Goal: Communication & Community: Ask a question

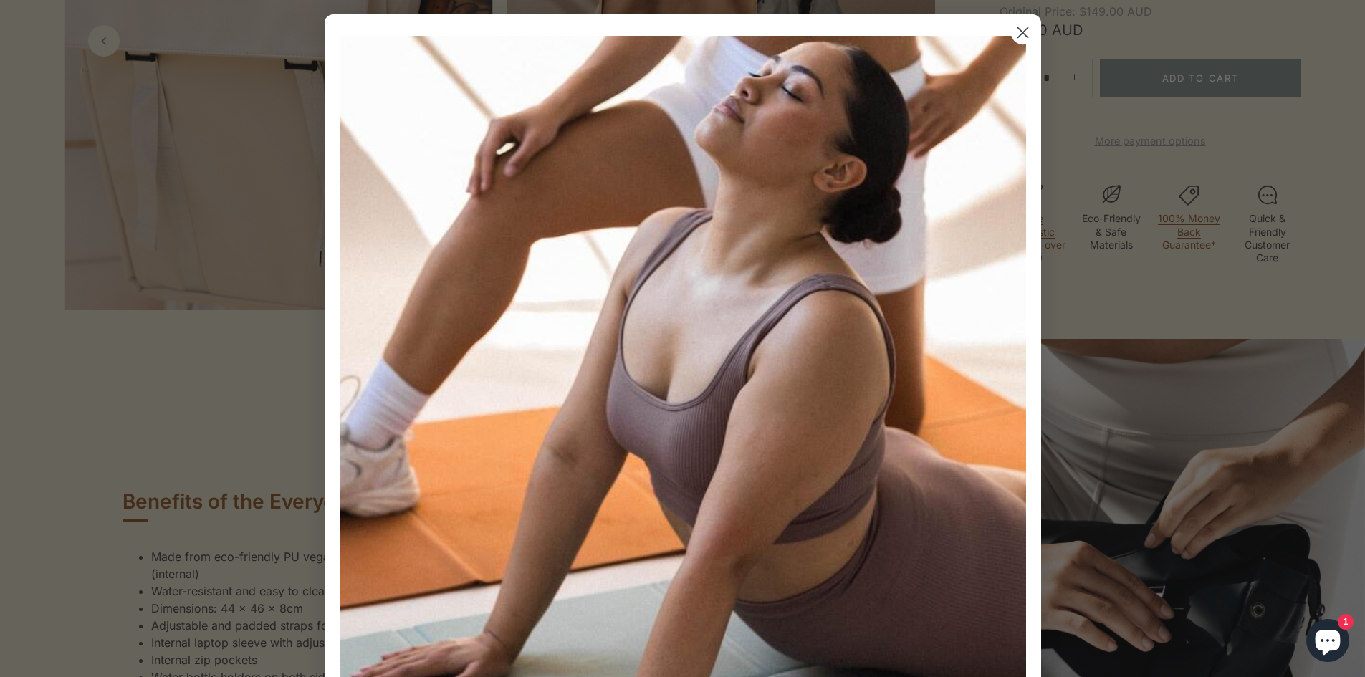
scroll to position [645, 0]
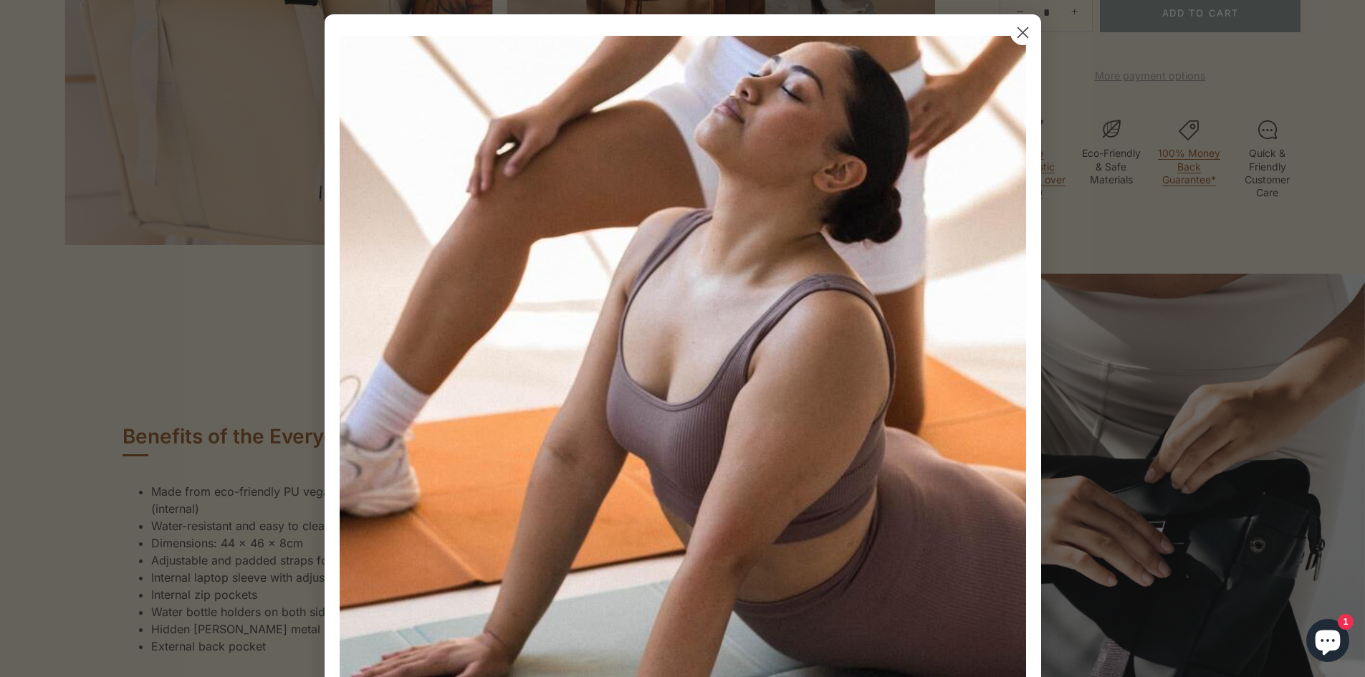
click at [1016, 25] on circle "Close dialog" at bounding box center [1023, 33] width 24 height 24
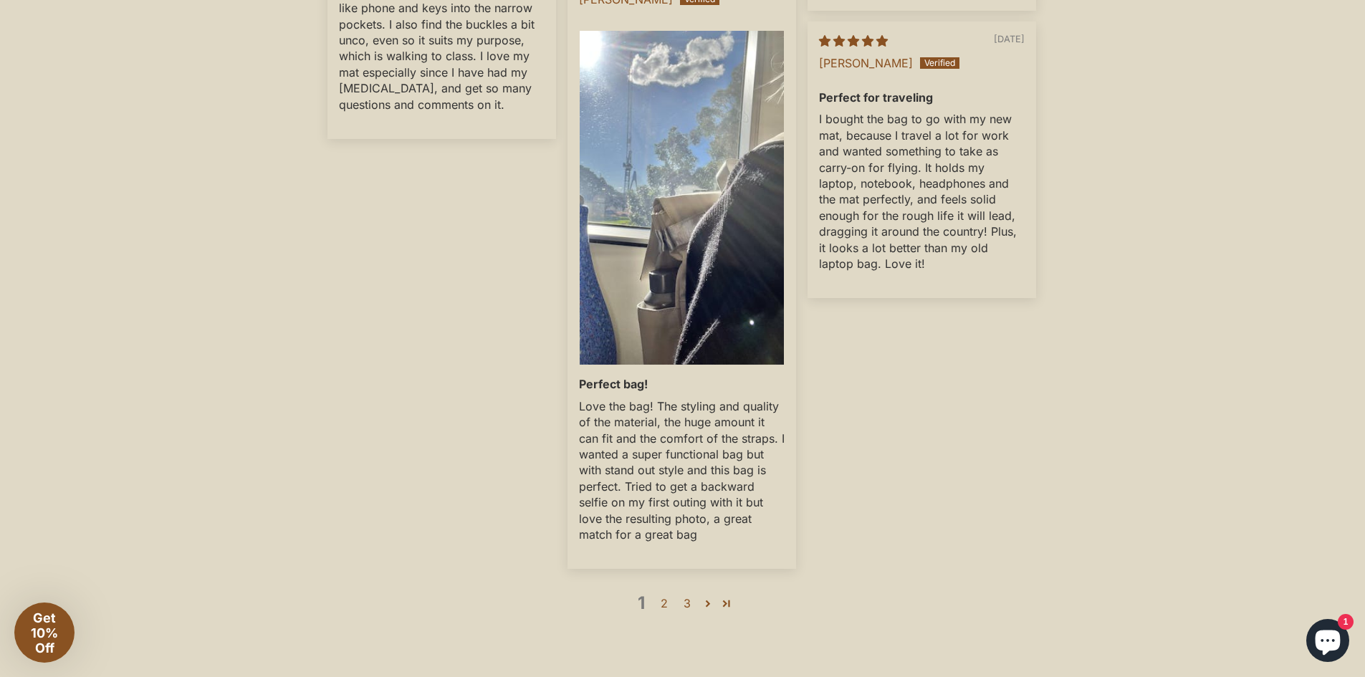
scroll to position [3226, 0]
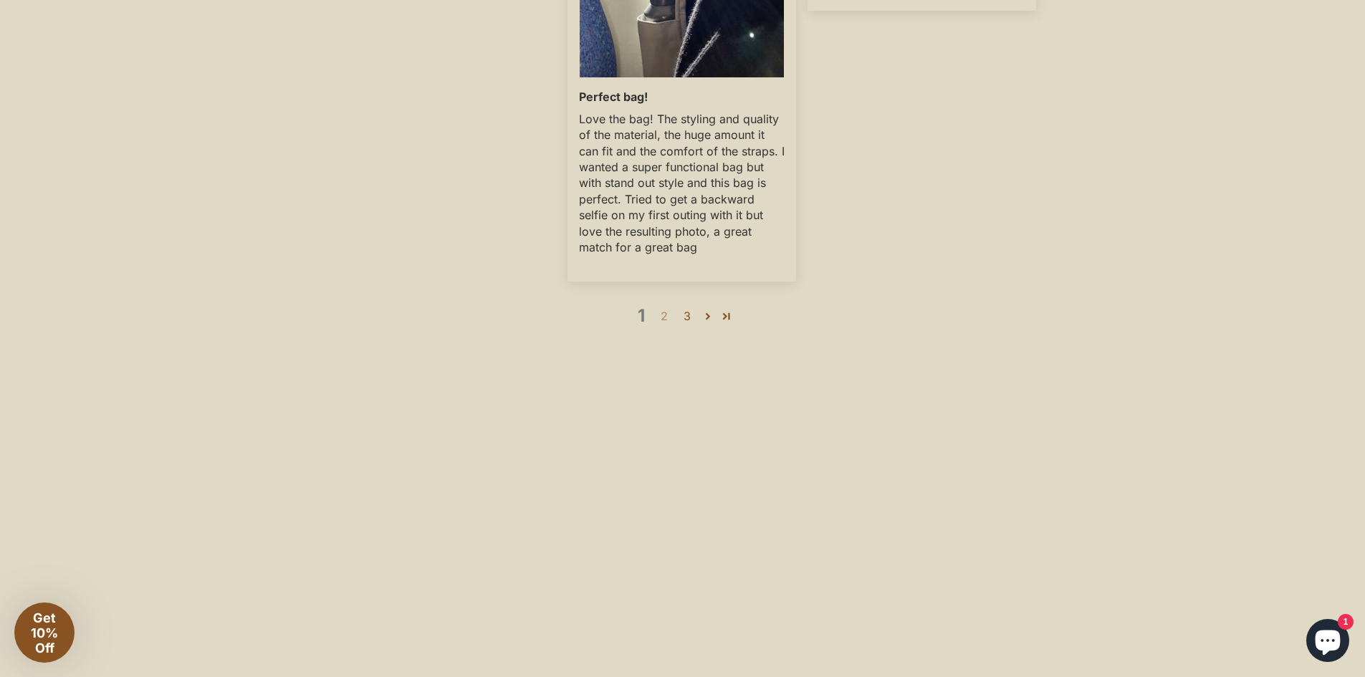
click at [669, 325] on link "2" at bounding box center [664, 315] width 23 height 17
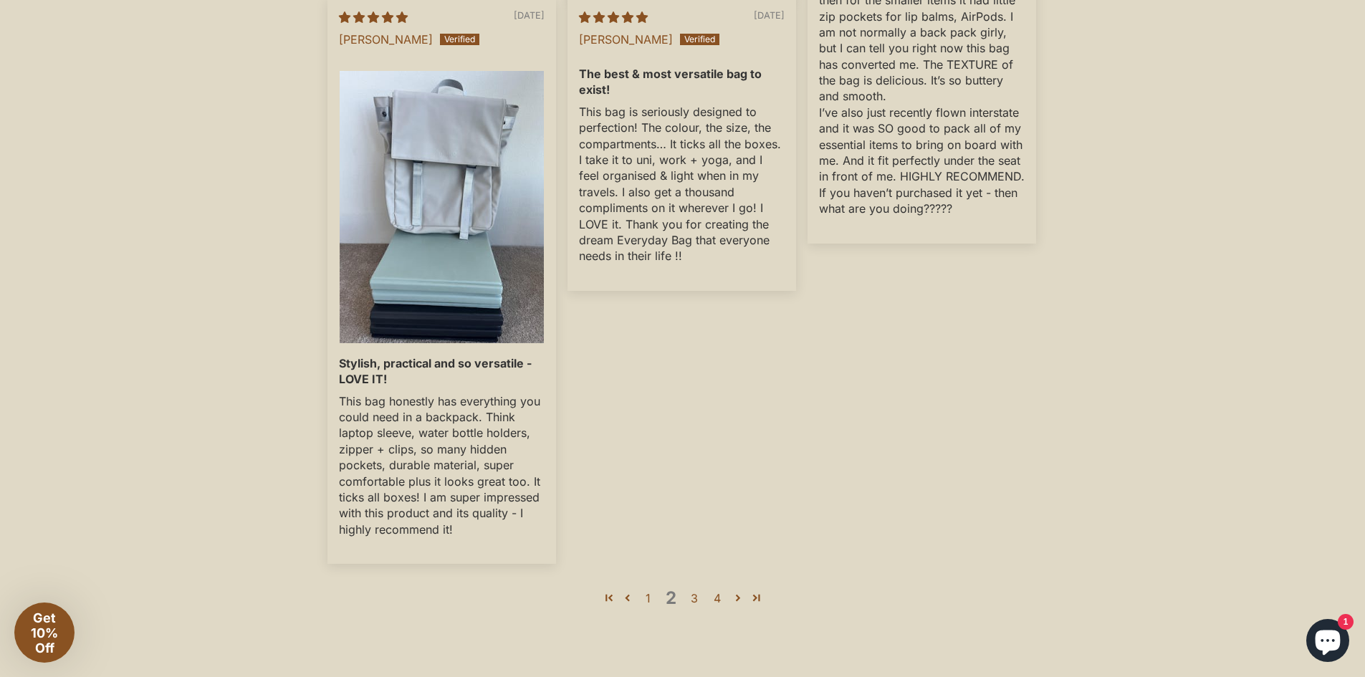
scroll to position [2922, 0]
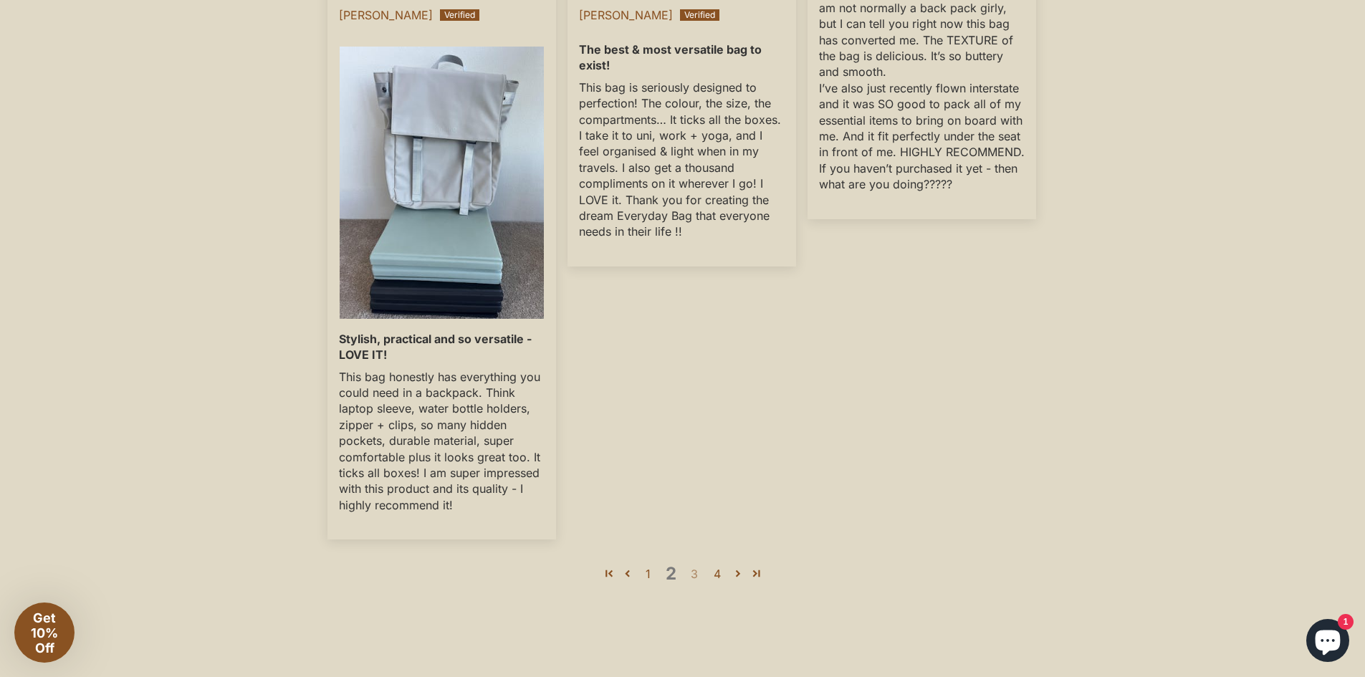
click at [698, 583] on link "3" at bounding box center [694, 574] width 23 height 17
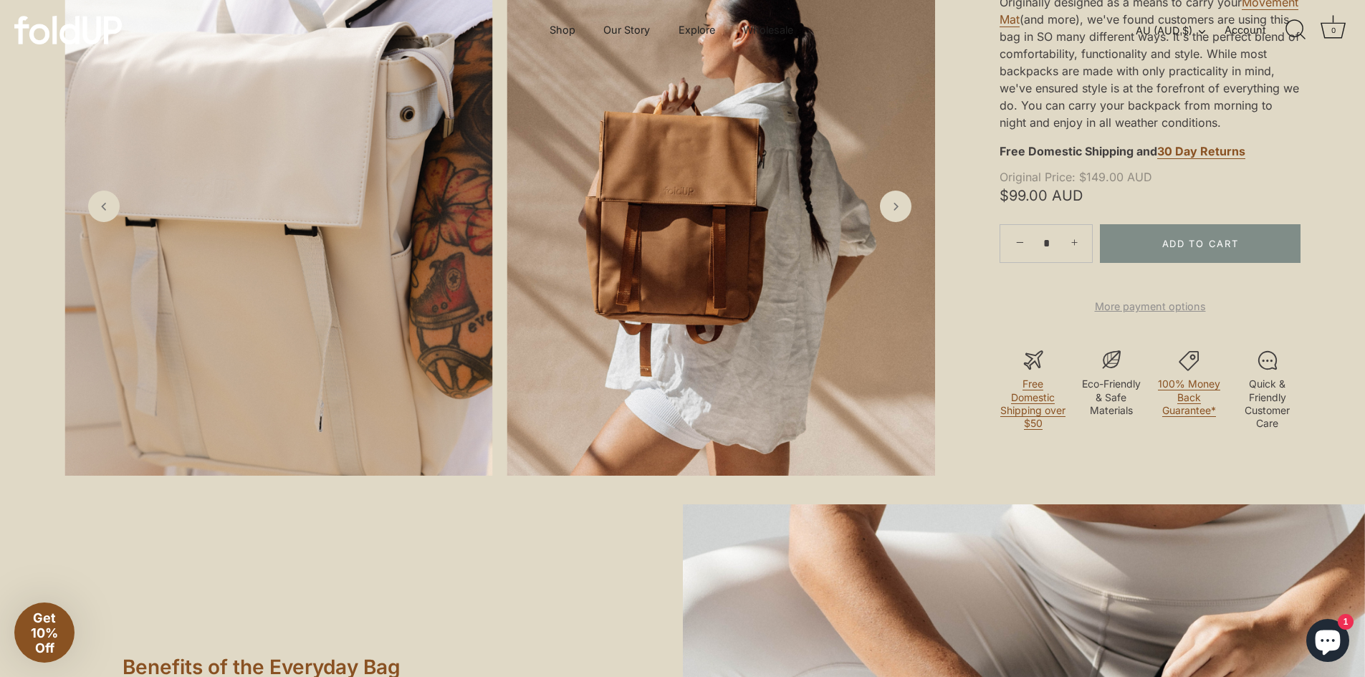
scroll to position [414, 0]
click at [897, 215] on icon "Next slide" at bounding box center [895, 207] width 15 height 15
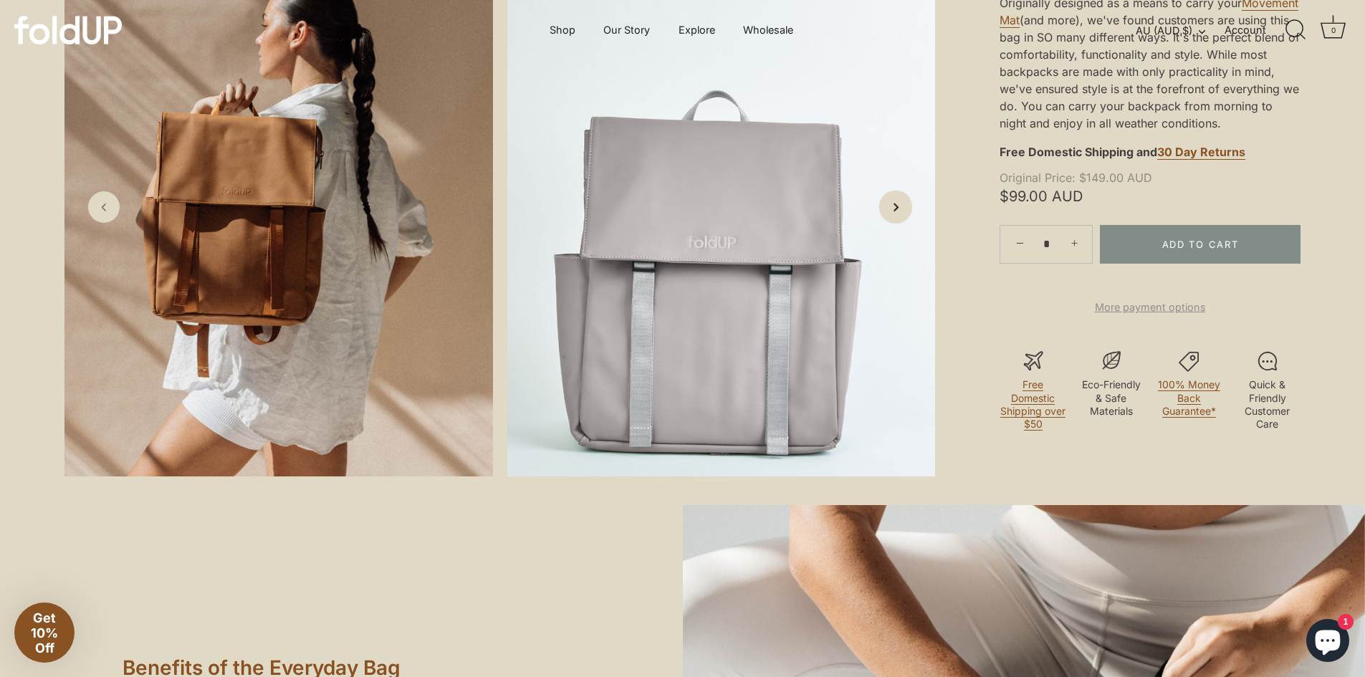
click at [897, 215] on icon "Next slide" at bounding box center [895, 207] width 15 height 15
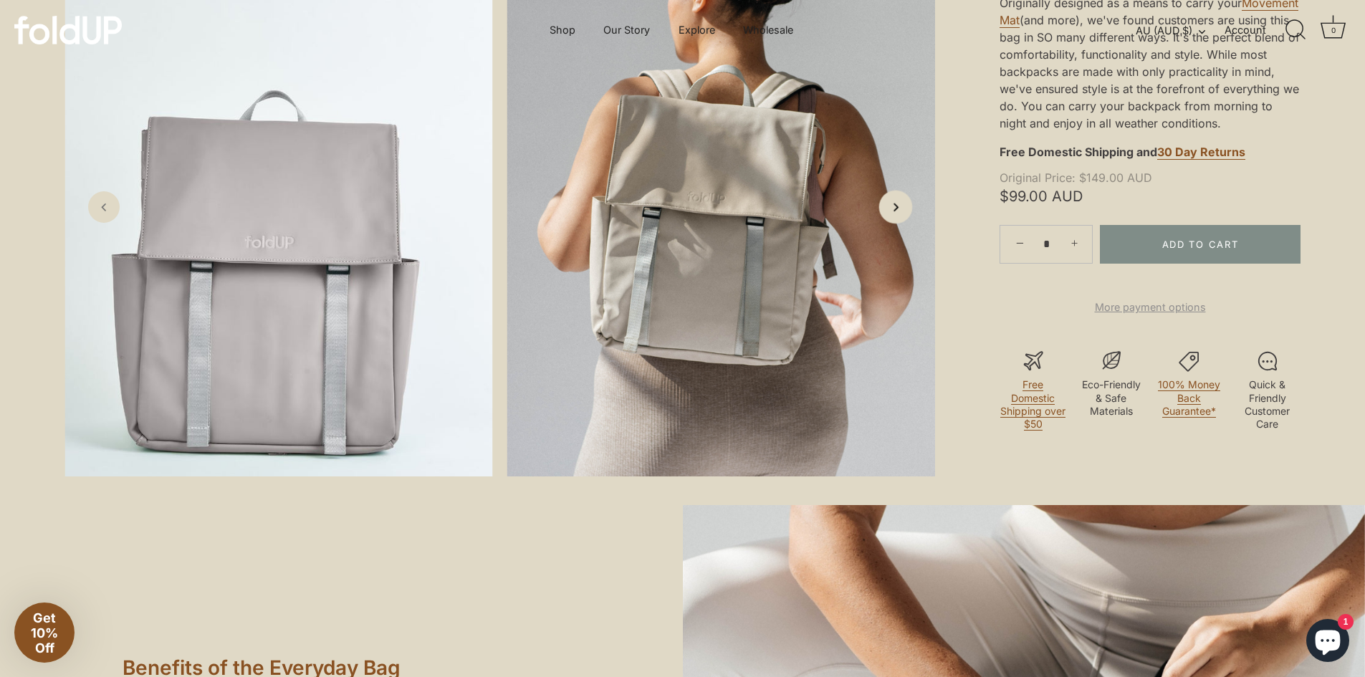
click at [897, 215] on icon "Next slide" at bounding box center [895, 207] width 15 height 15
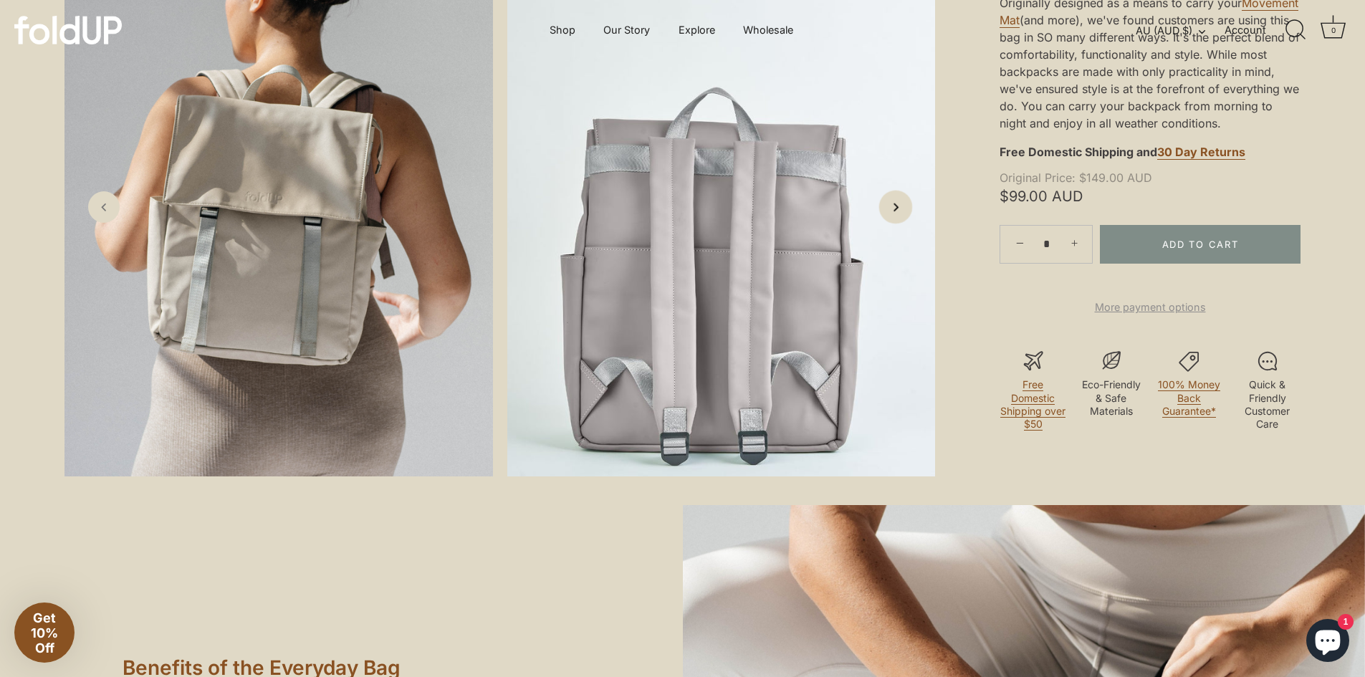
click at [897, 215] on icon "Next slide" at bounding box center [895, 207] width 15 height 15
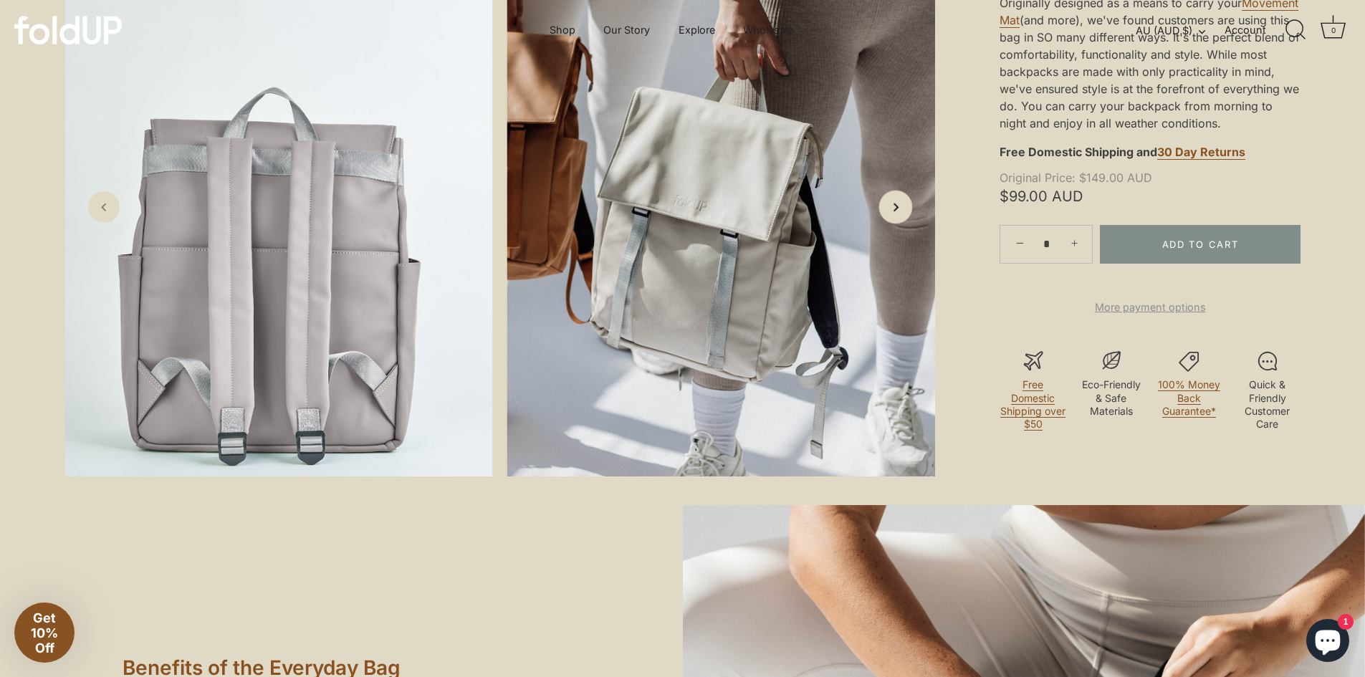
click at [897, 215] on icon "Next slide" at bounding box center [895, 207] width 15 height 15
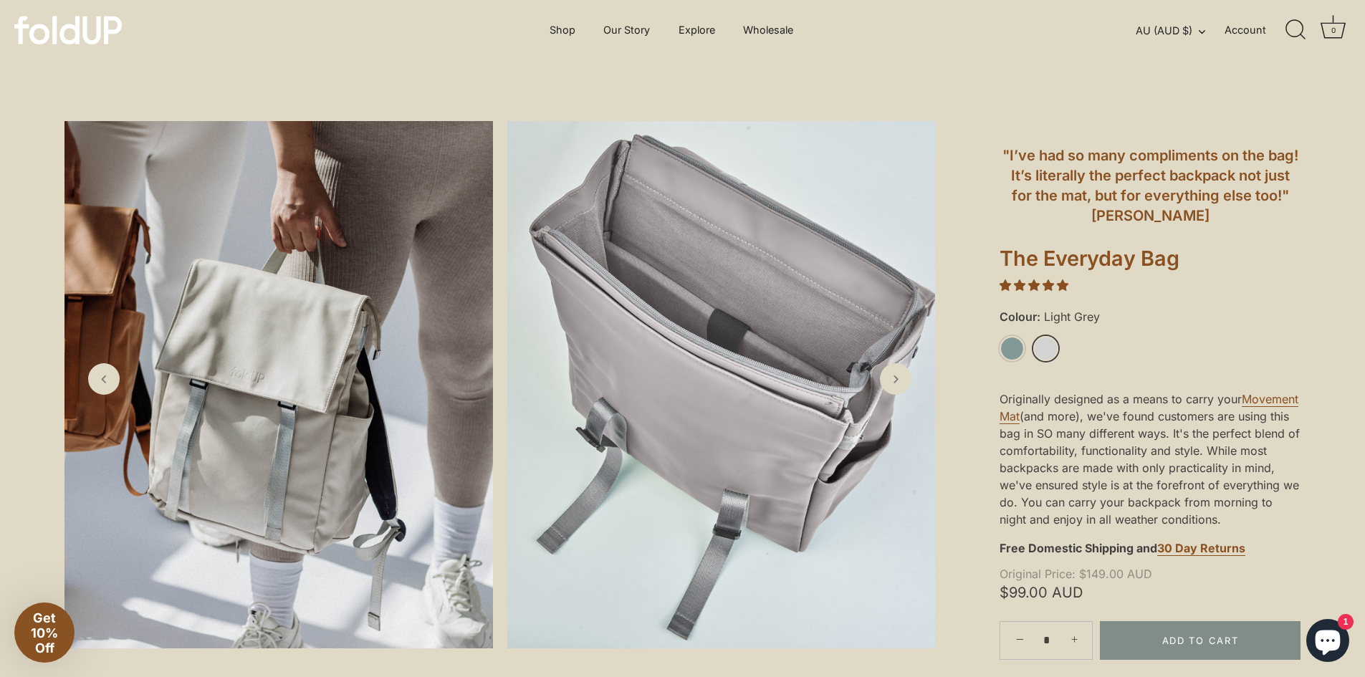
scroll to position [0, 0]
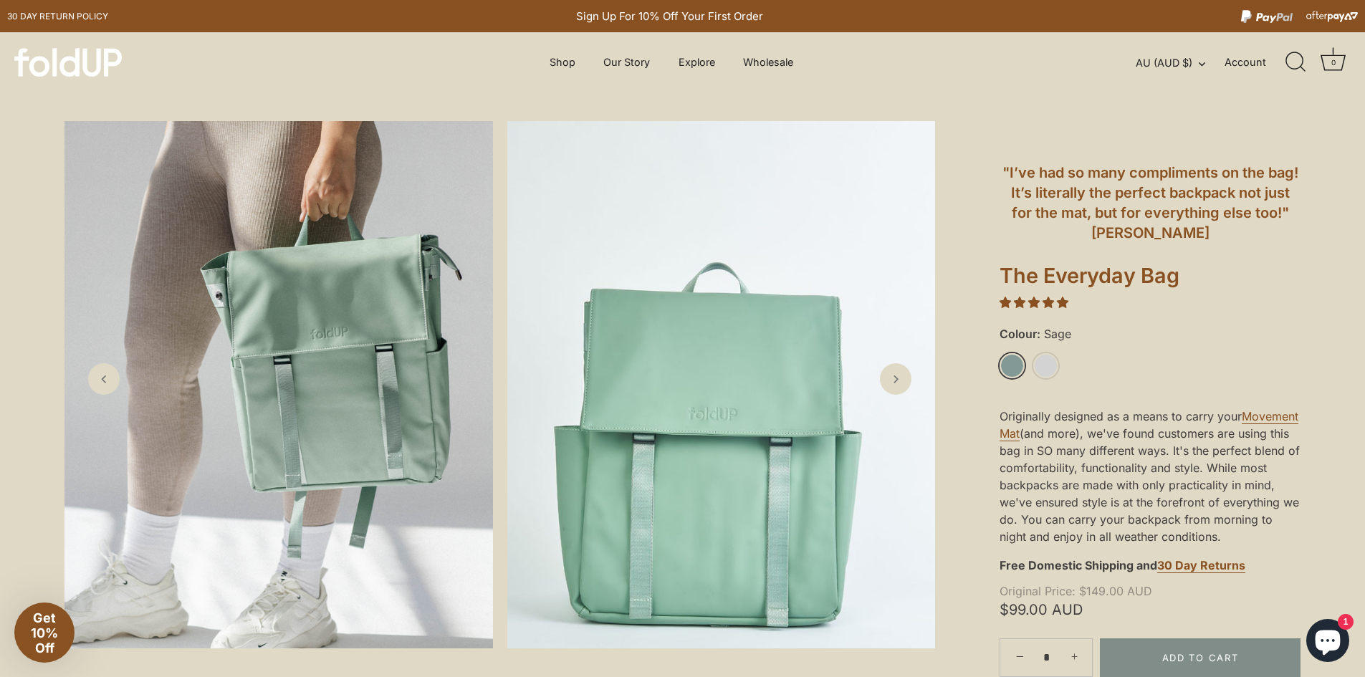
click at [1010, 359] on link "Sage" at bounding box center [1012, 365] width 25 height 25
click at [896, 386] on icon "Next slide" at bounding box center [895, 378] width 15 height 15
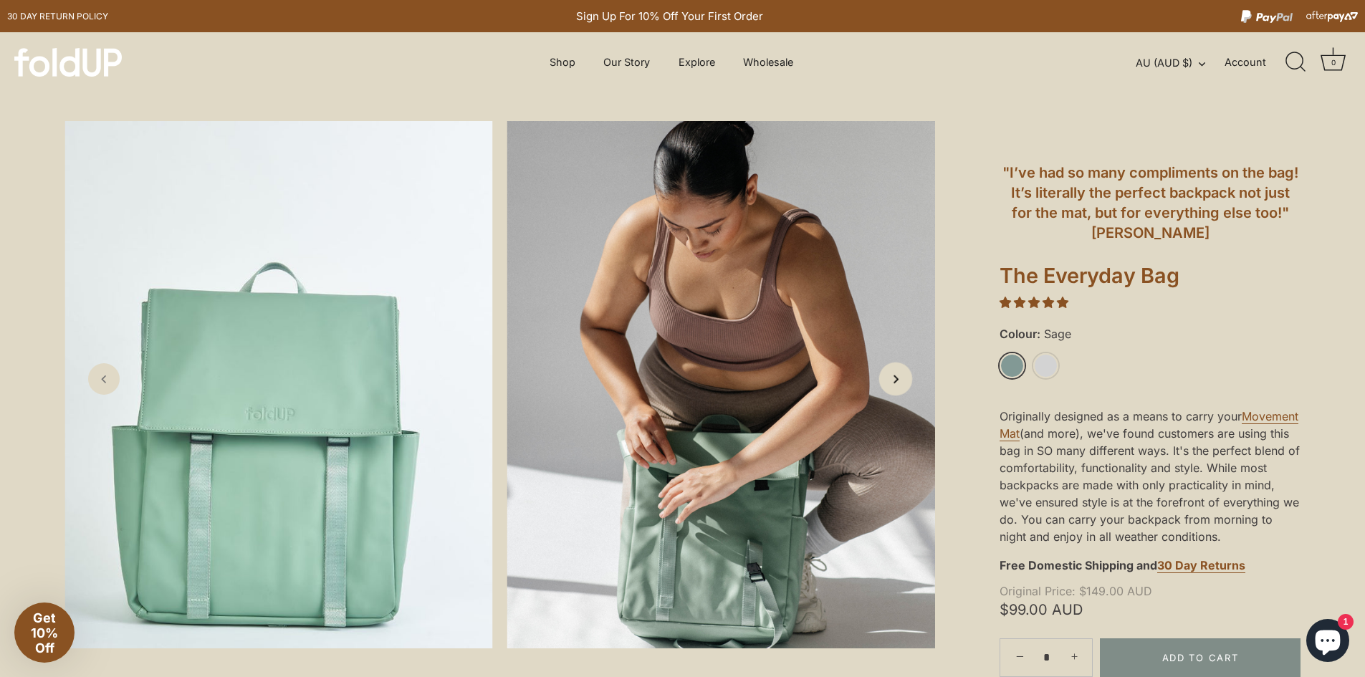
click at [896, 386] on icon "Next slide" at bounding box center [895, 378] width 15 height 15
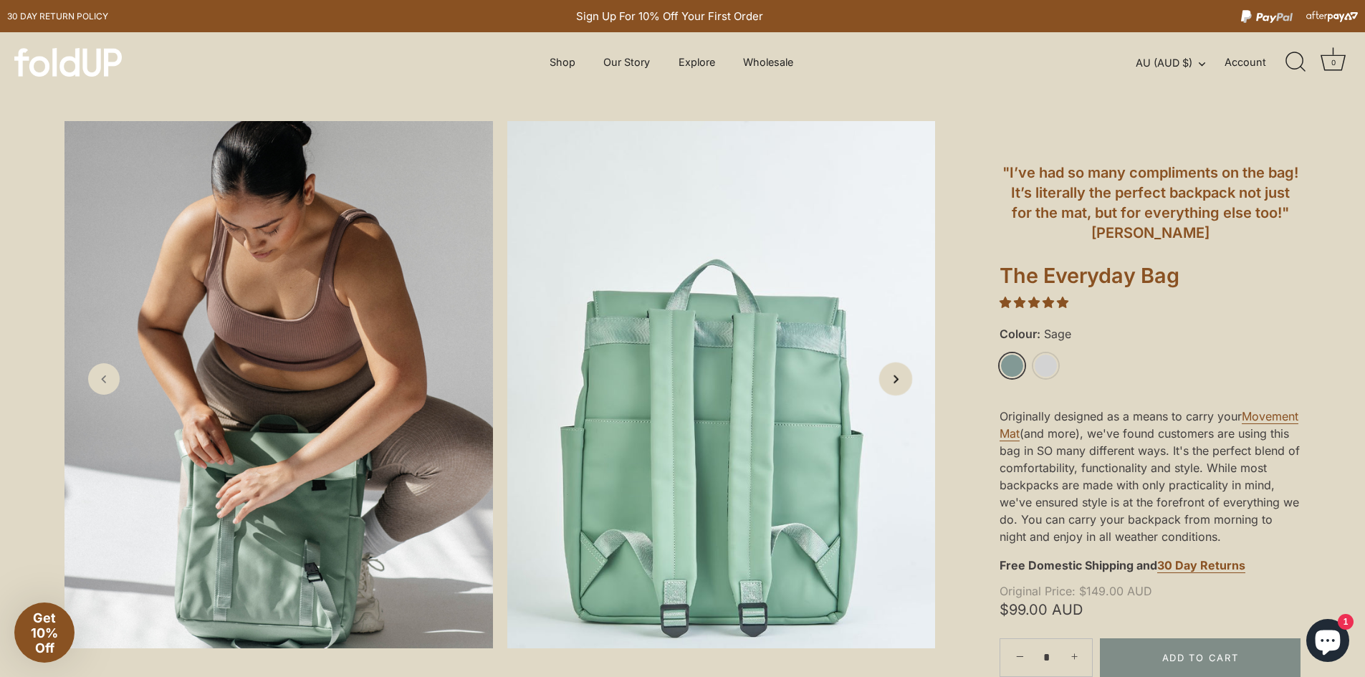
click at [896, 386] on icon "Next slide" at bounding box center [895, 378] width 15 height 15
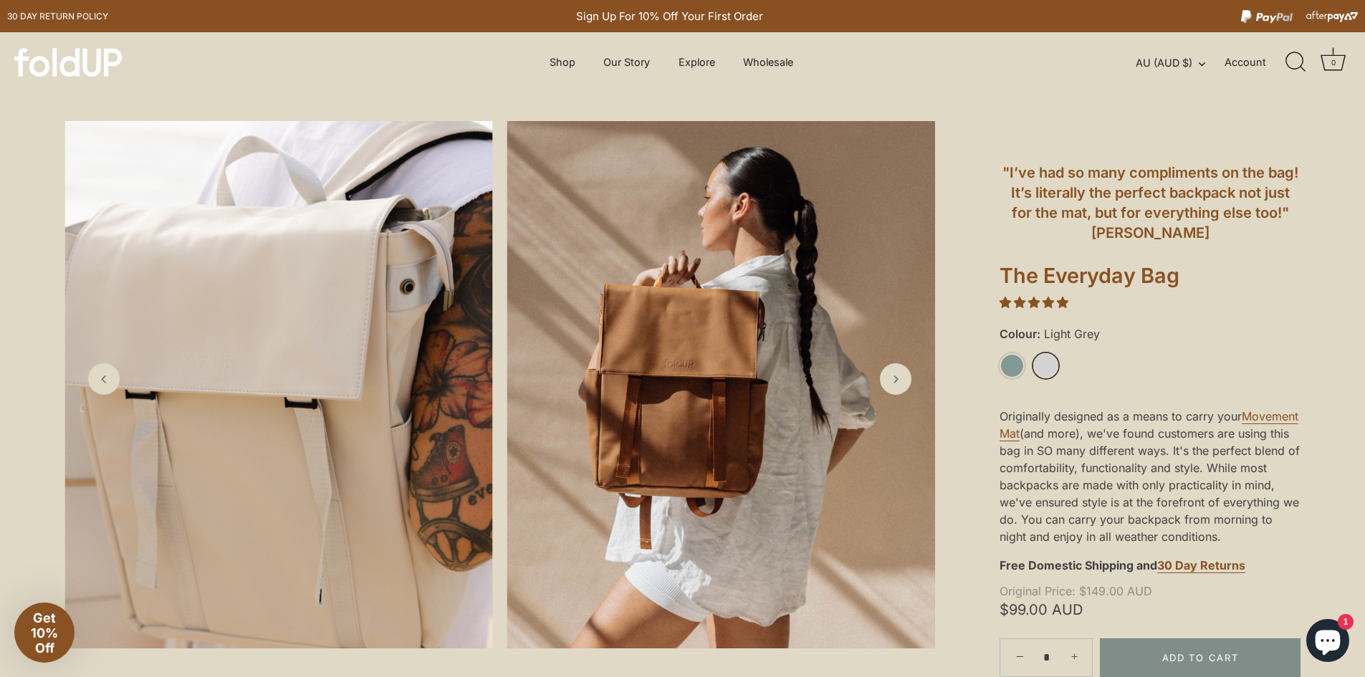
click at [1041, 369] on link "Light Grey" at bounding box center [1046, 365] width 25 height 25
click at [1039, 364] on link "Light Grey" at bounding box center [1046, 365] width 25 height 25
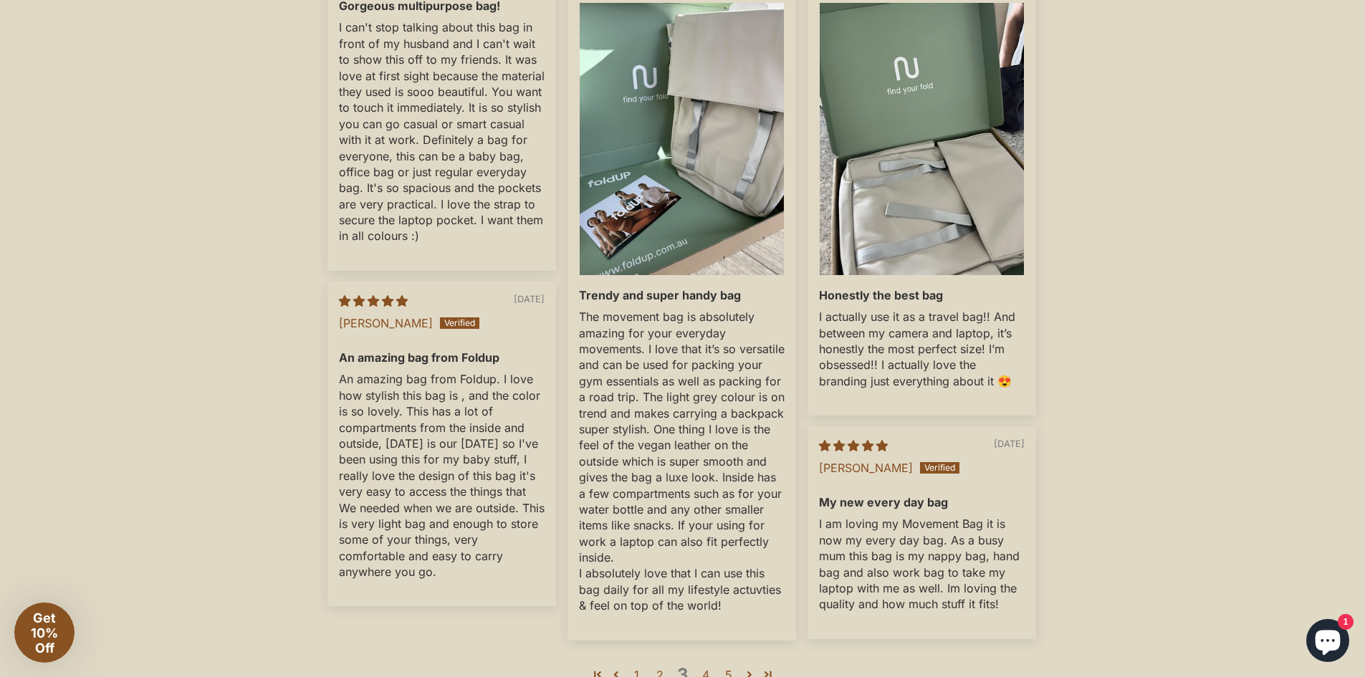
scroll to position [2795, 0]
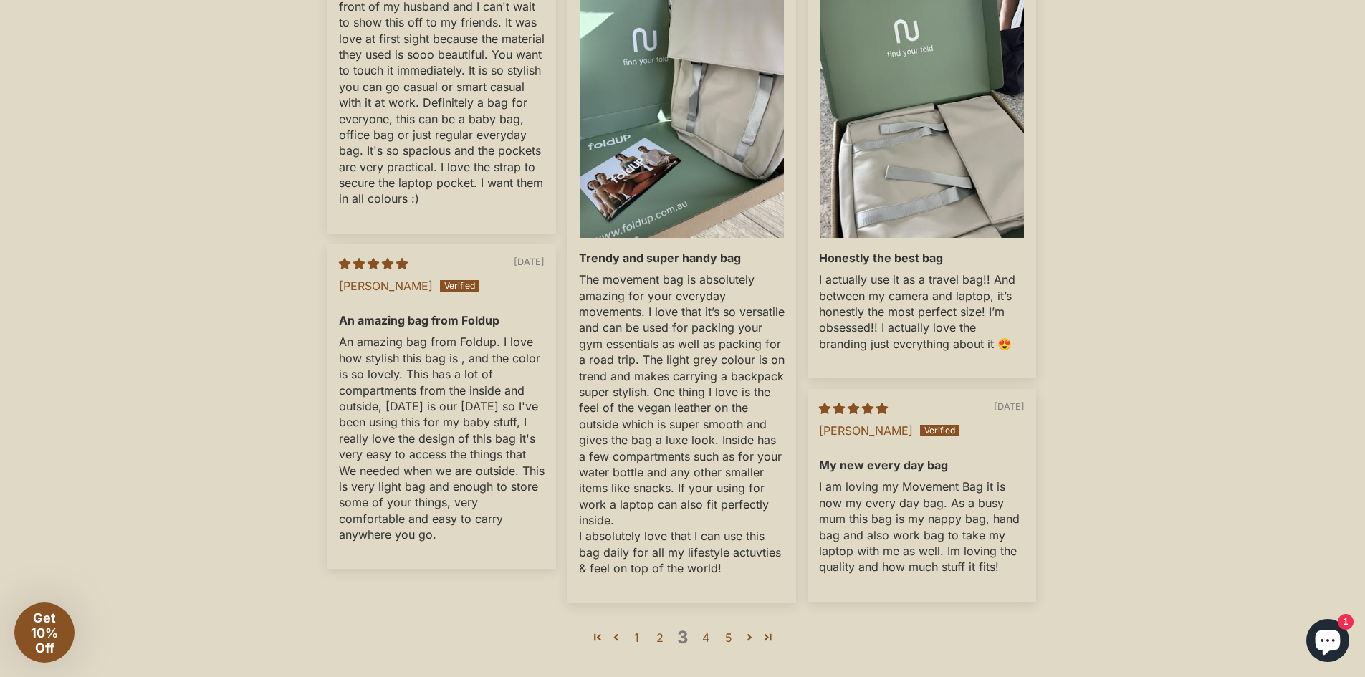
click at [707, 647] on link "4" at bounding box center [706, 637] width 23 height 17
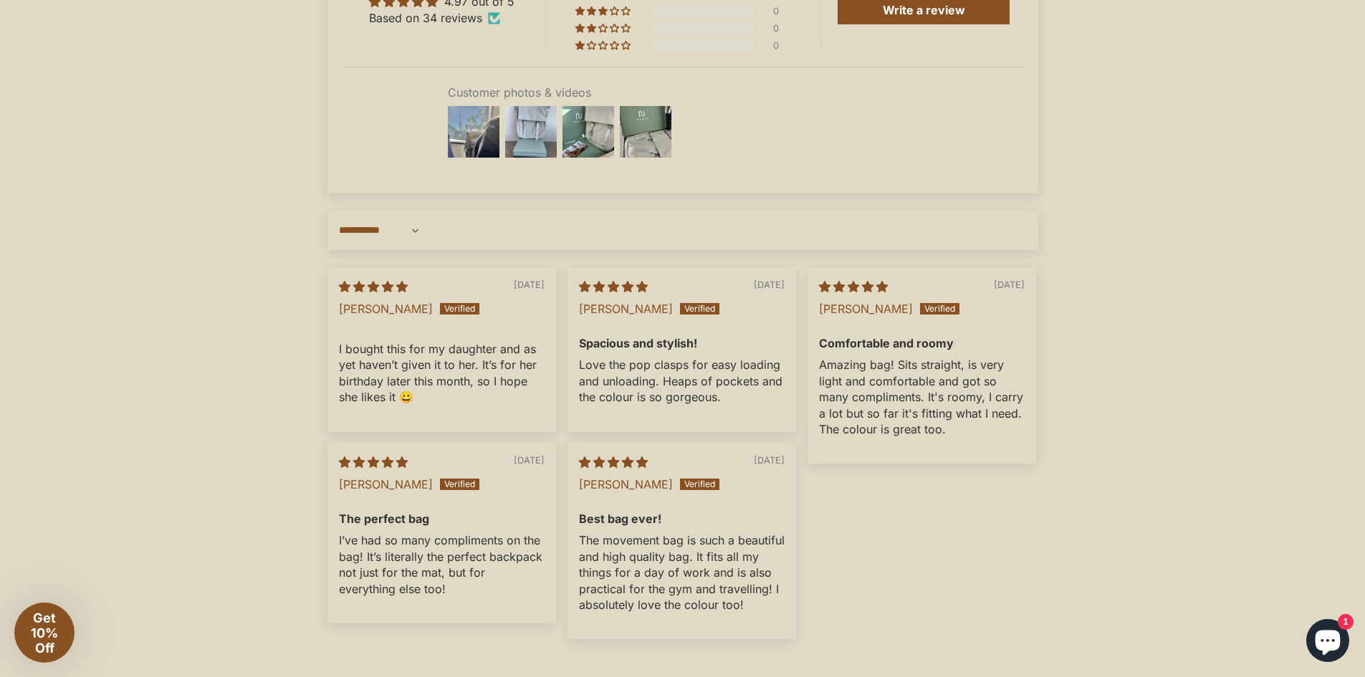
scroll to position [2636, 0]
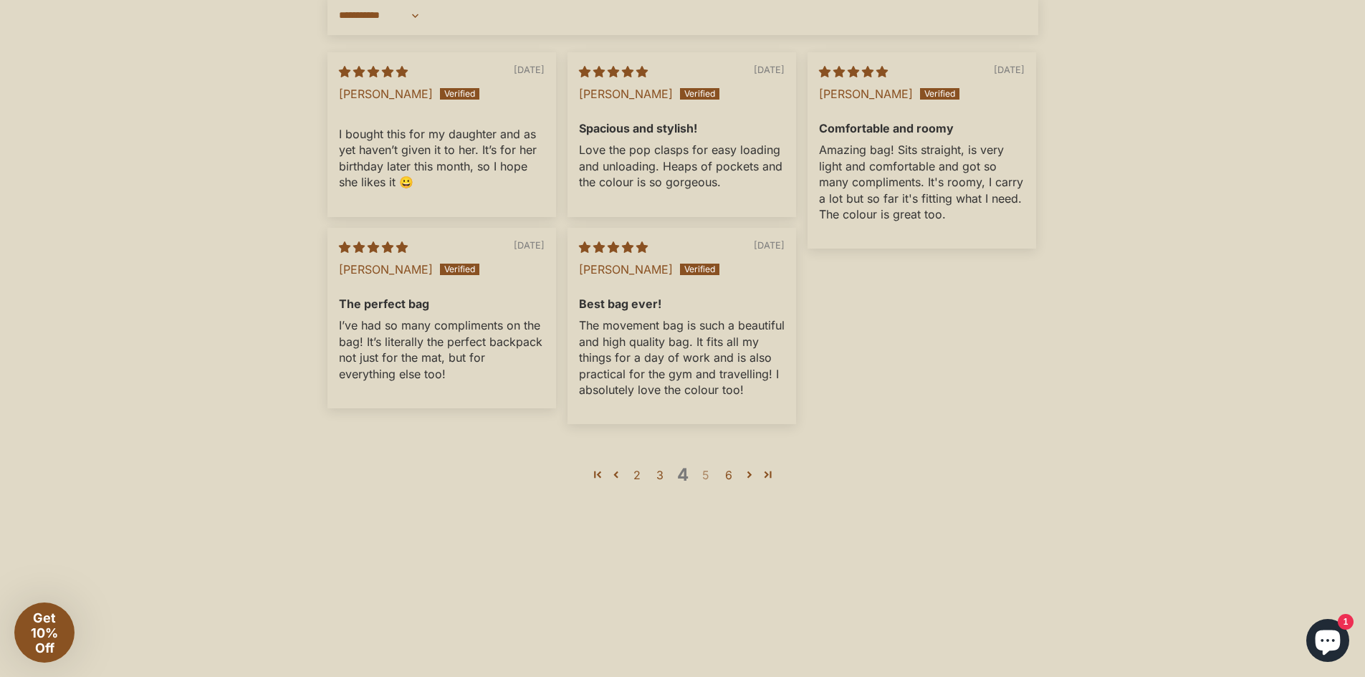
click at [708, 484] on link "5" at bounding box center [706, 475] width 23 height 17
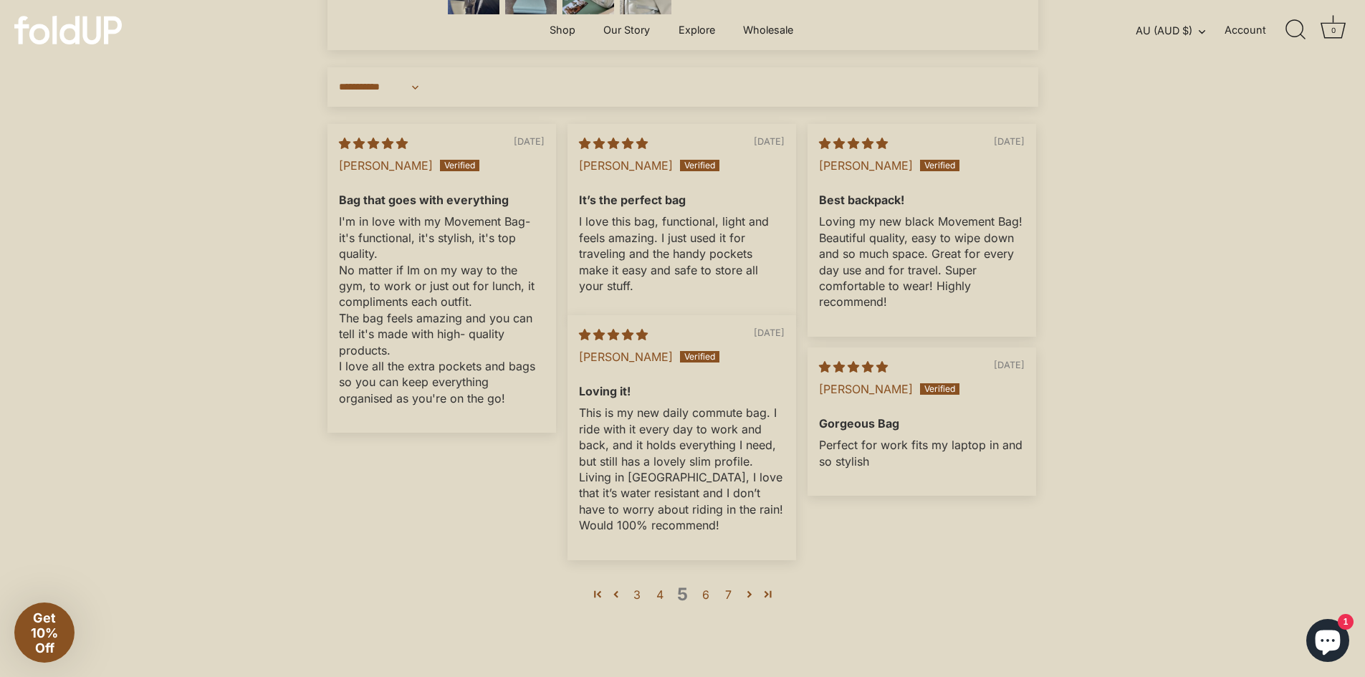
scroll to position [2492, 0]
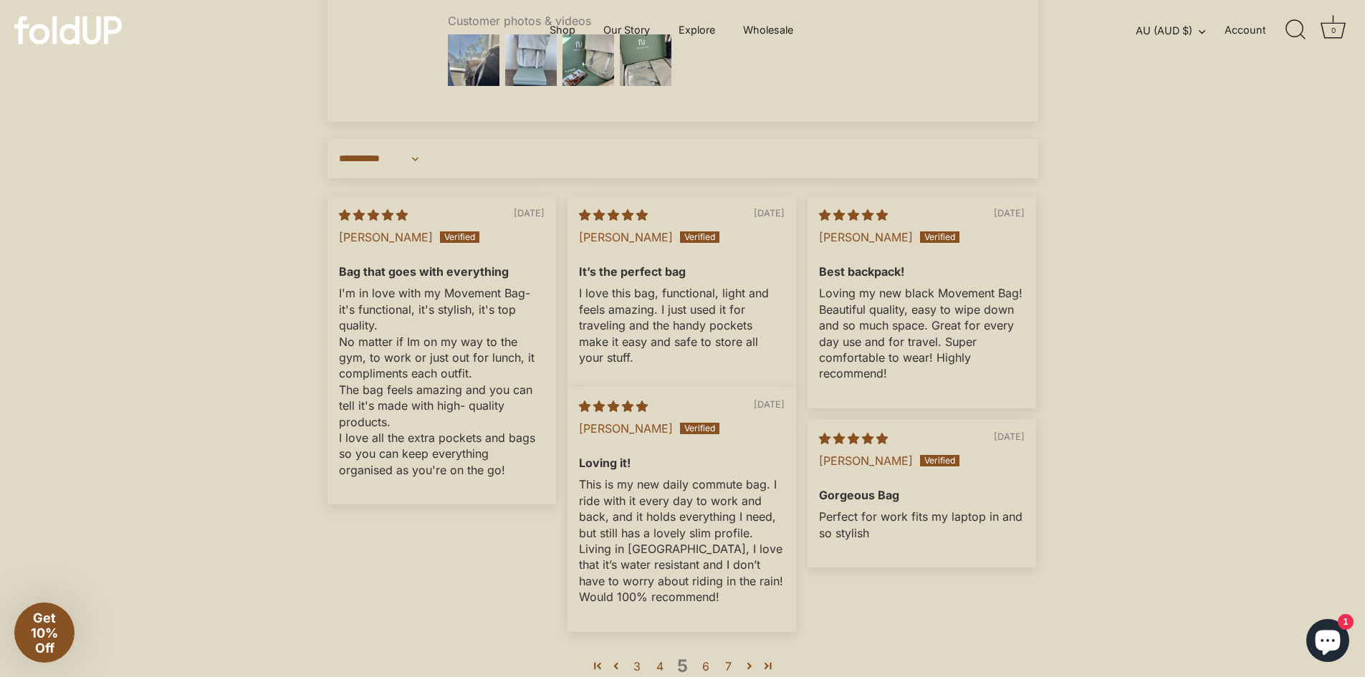
click at [1329, 647] on icon "Chat window" at bounding box center [1328, 643] width 25 height 25
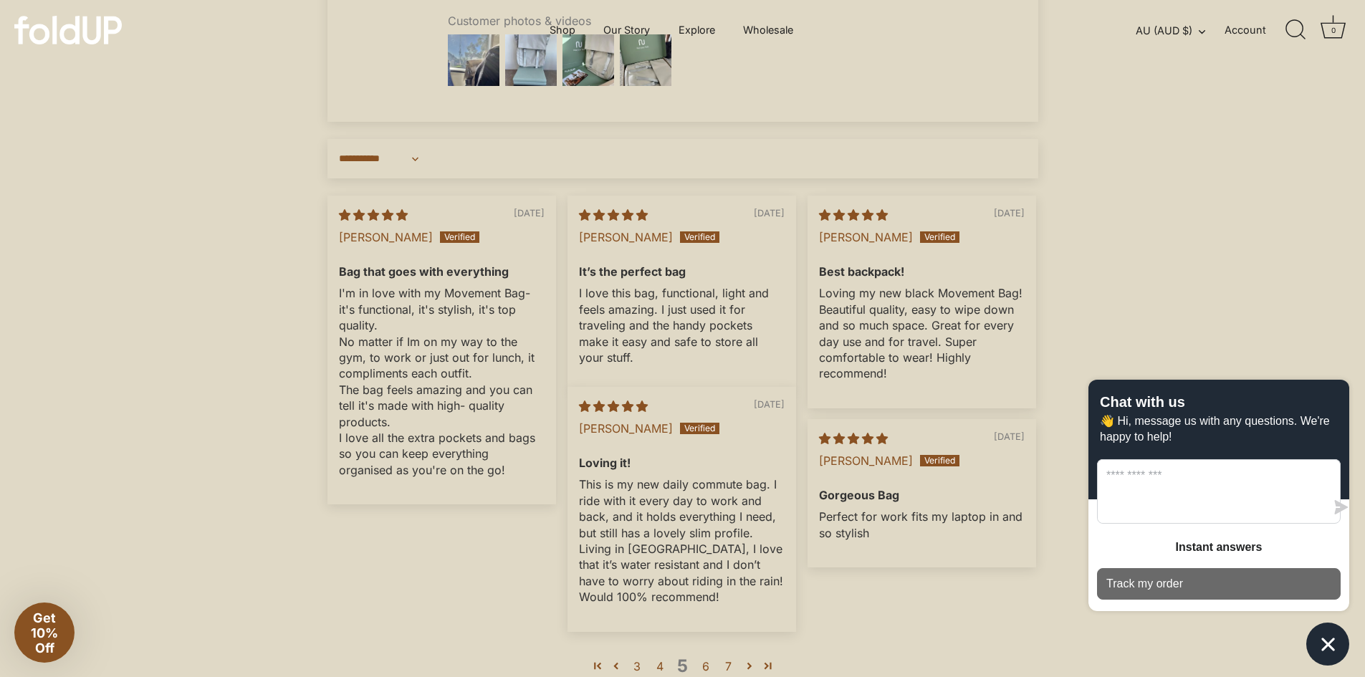
click at [1230, 574] on button "Track my order" at bounding box center [1219, 584] width 244 height 32
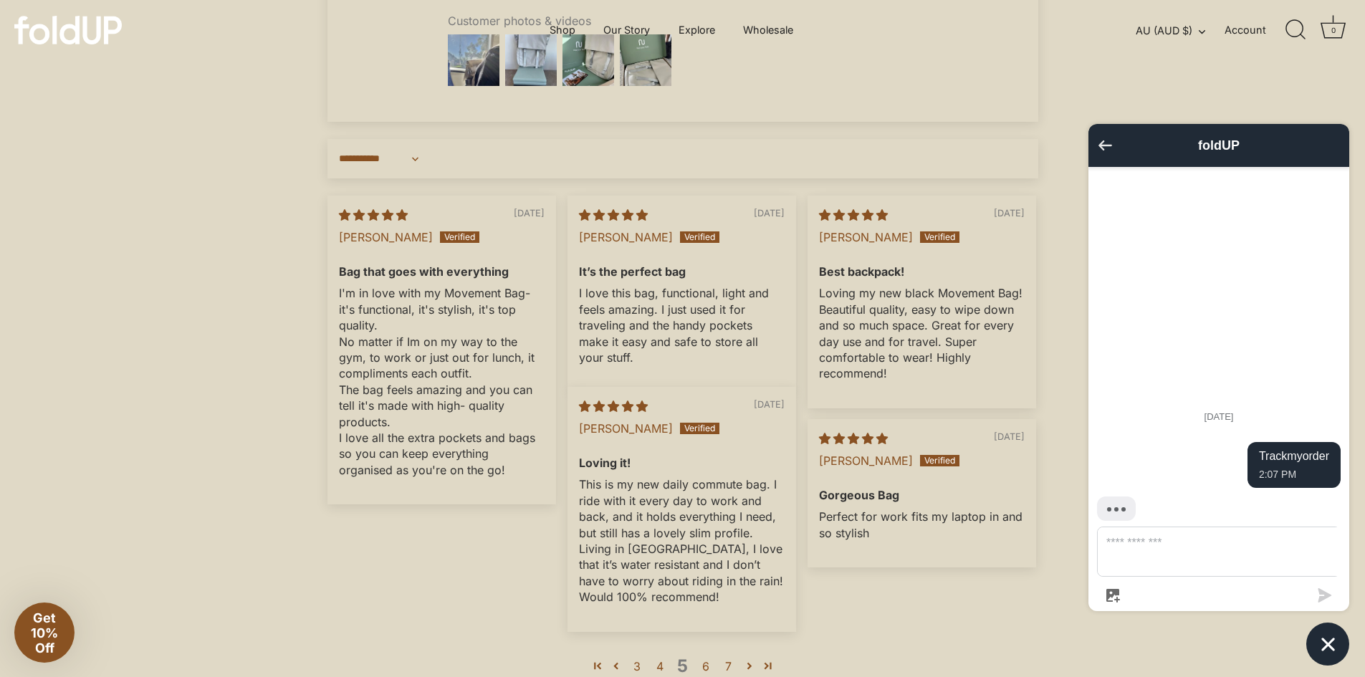
click at [1105, 150] on icon "Go back to the main screen" at bounding box center [1106, 145] width 14 height 10
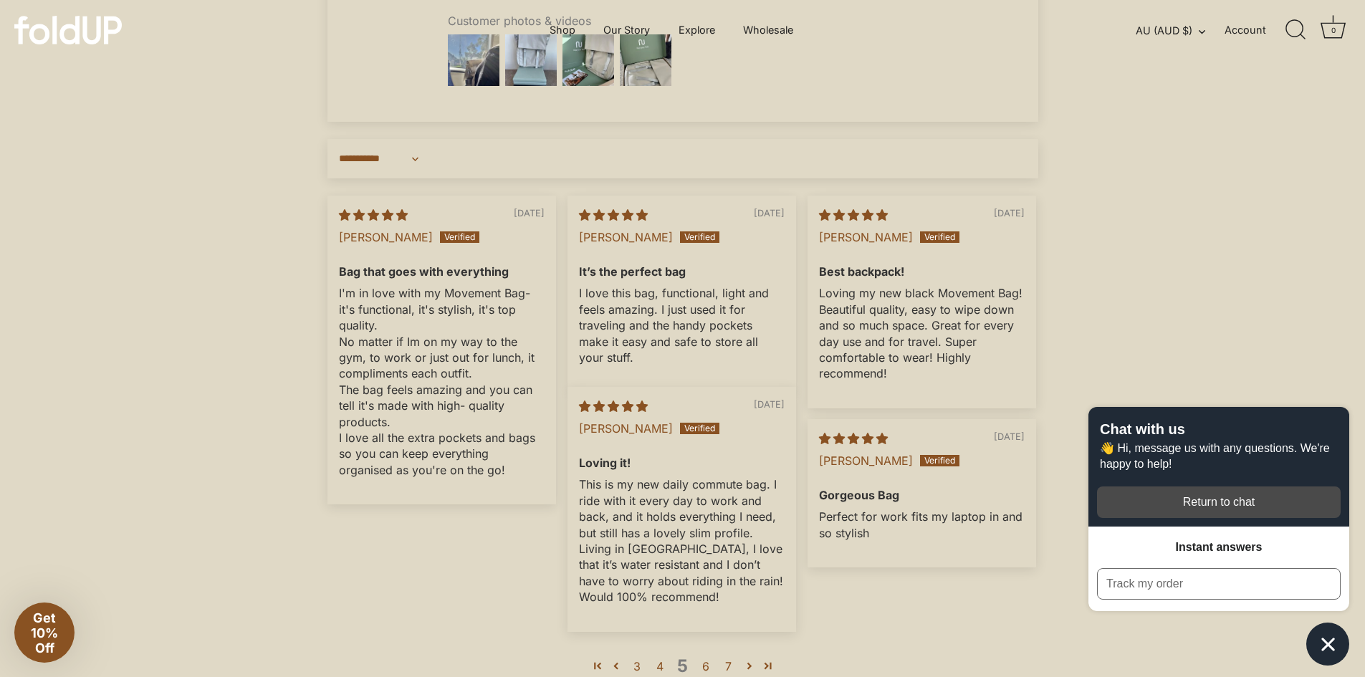
click at [1177, 508] on div "button" at bounding box center [1219, 503] width 244 height 32
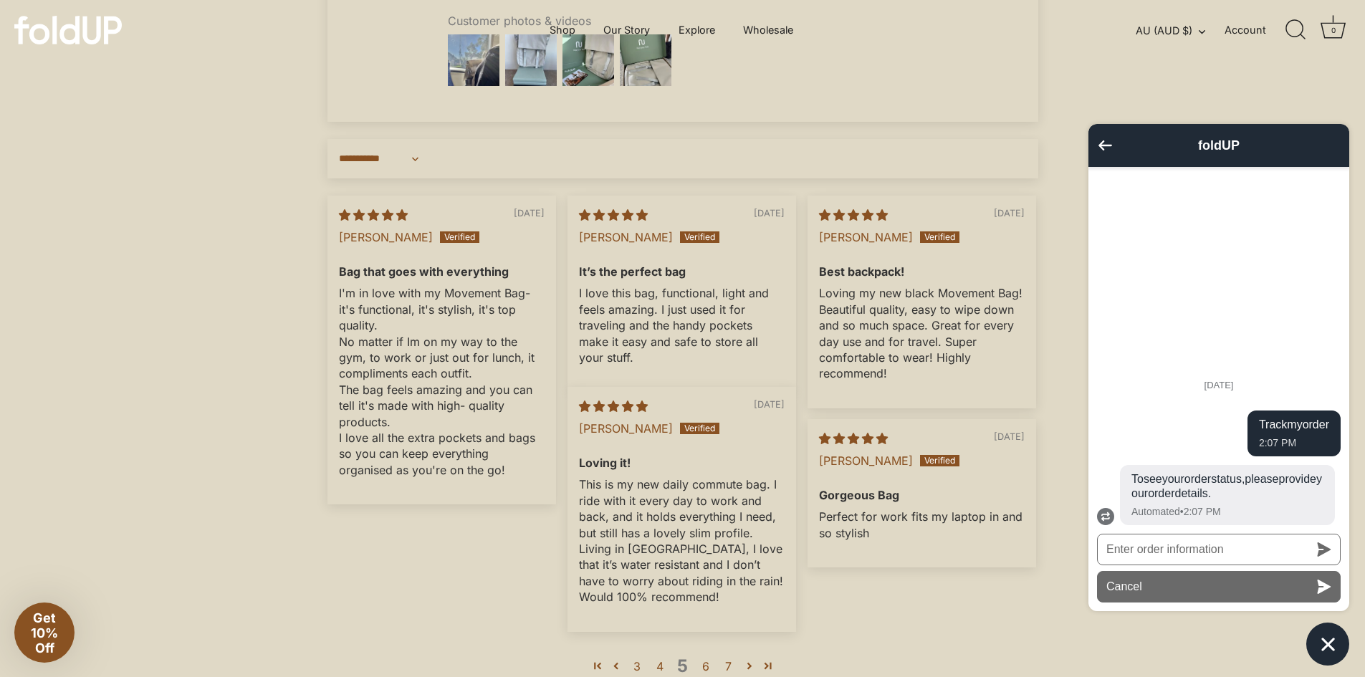
click at [1208, 584] on button "Cancel" at bounding box center [1219, 587] width 244 height 32
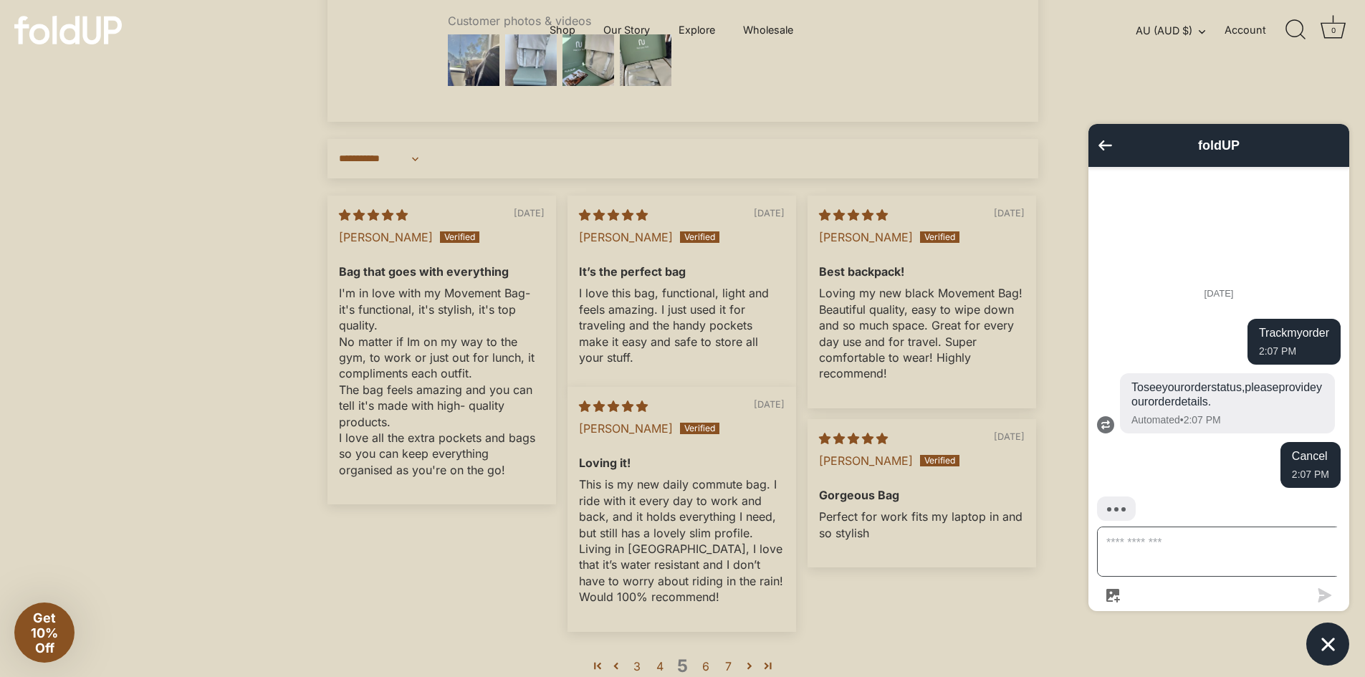
click at [1194, 566] on textarea "Message us" at bounding box center [1227, 552] width 259 height 49
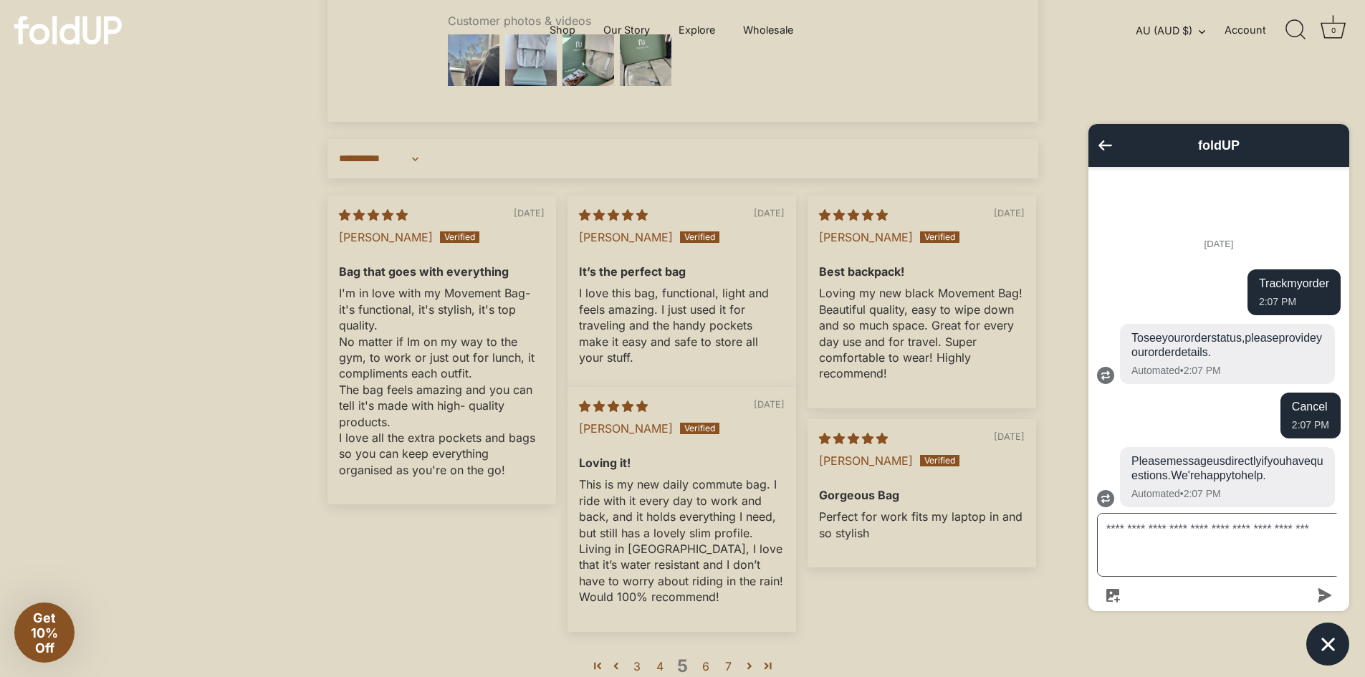
scroll to position [92, 0]
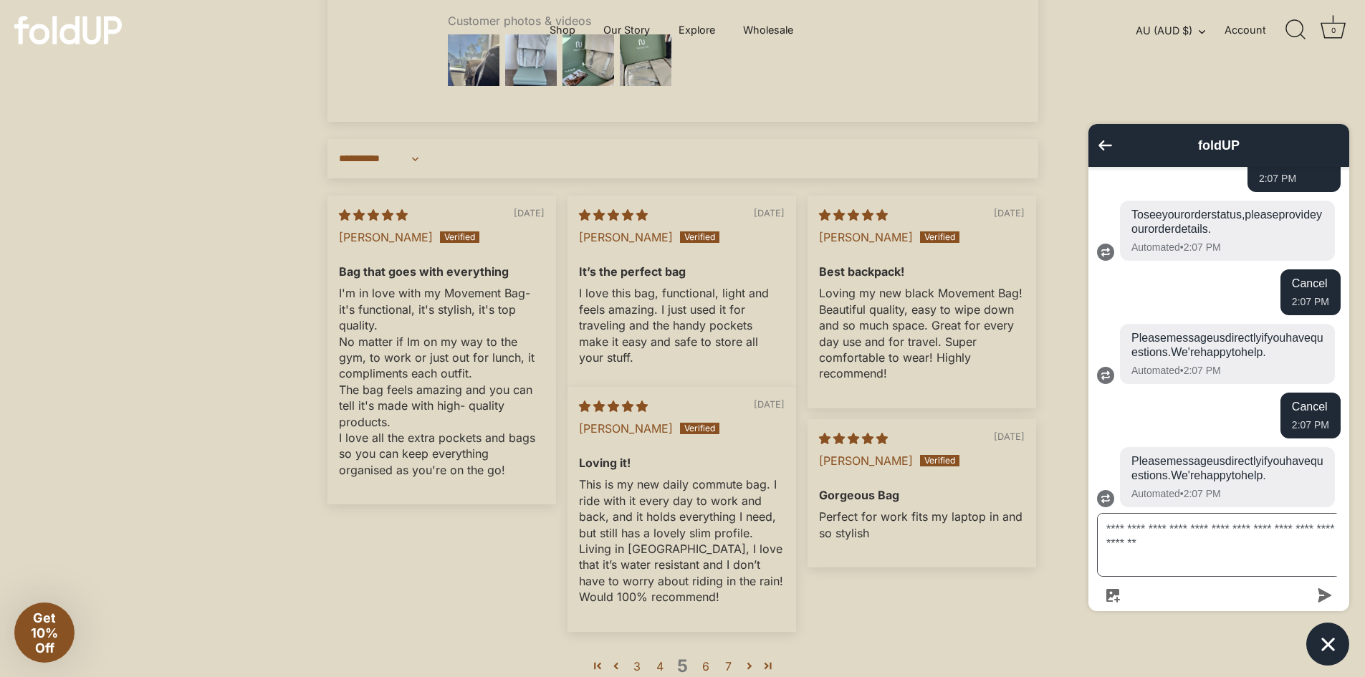
type textarea "**********"
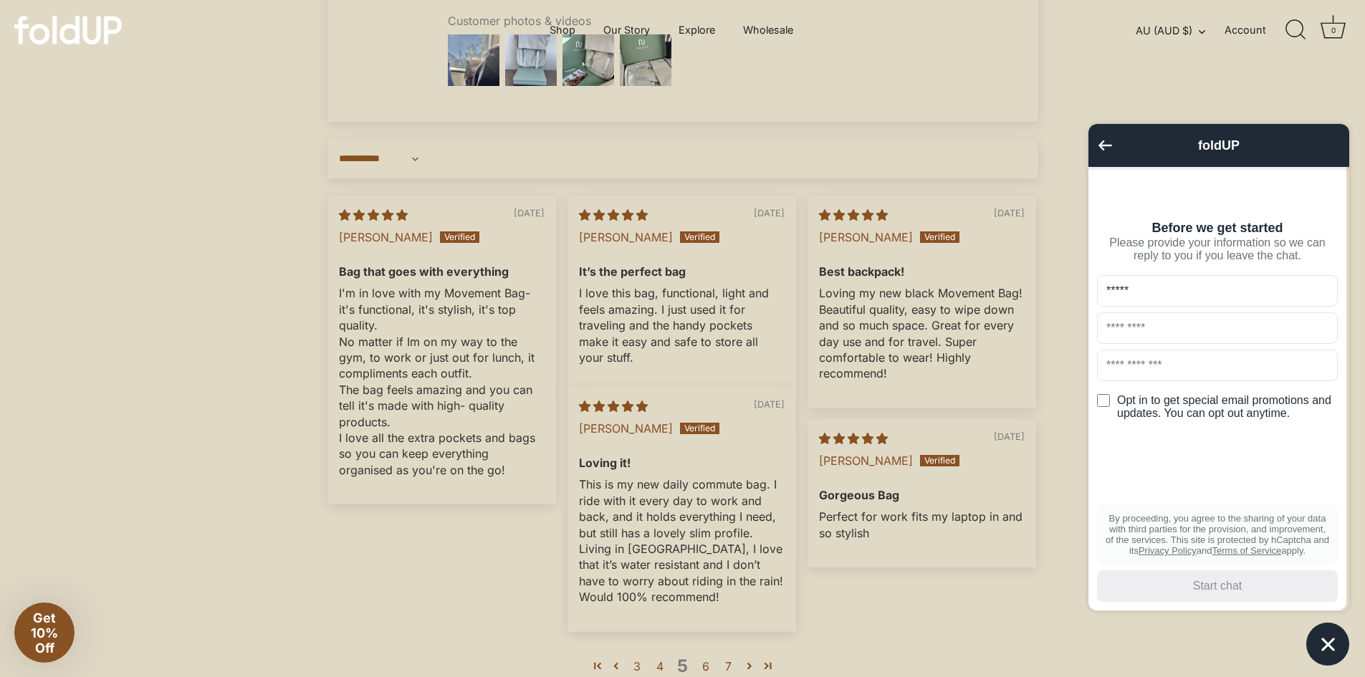
type input "*****"
type input "**********"
click at [1233, 580] on div "Start chat" at bounding box center [1218, 586] width 224 height 16
click at [237, 157] on div "**********" at bounding box center [682, 275] width 1365 height 1049
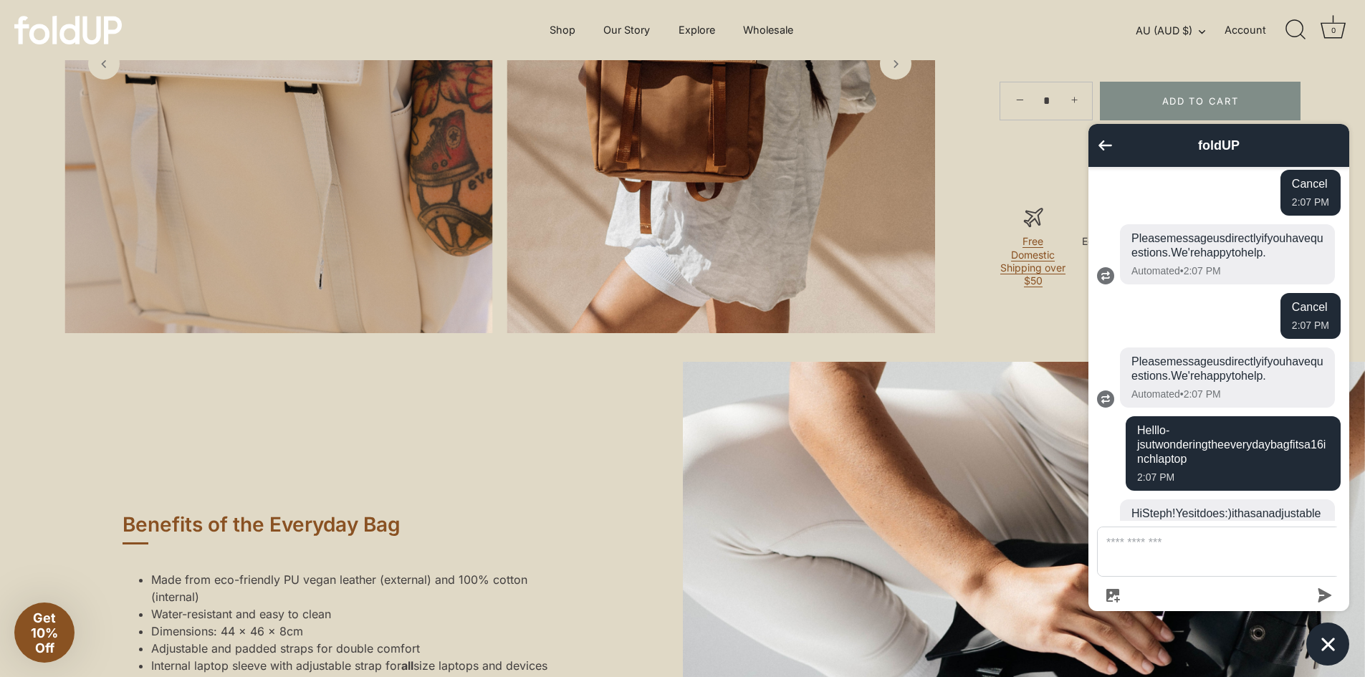
scroll to position [298, 0]
